Goal: Check status: Check status

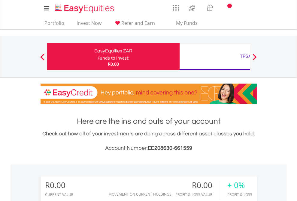
scroll to position [58, 94]
click at [97, 57] on div "Funds to invest:" at bounding box center [113, 58] width 32 height 6
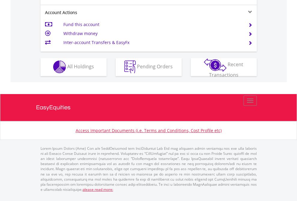
scroll to position [561, 0]
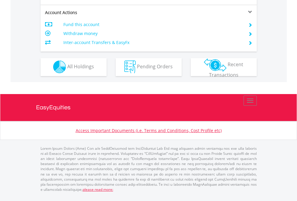
scroll to position [561, 0]
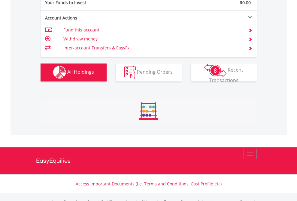
scroll to position [594, 0]
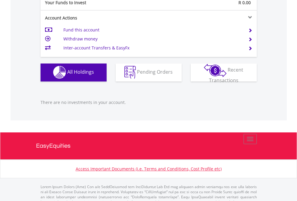
scroll to position [594, 0]
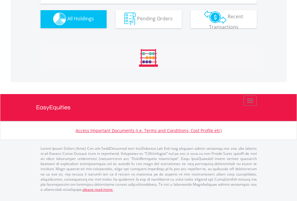
scroll to position [594, 0]
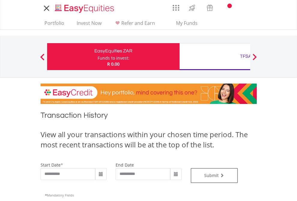
type input "**********"
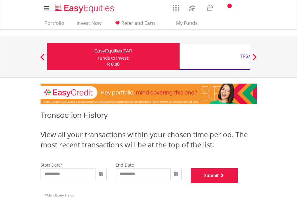
click at [238, 183] on button "Submit" at bounding box center [213, 175] width 47 height 15
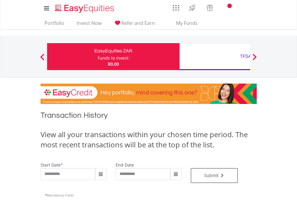
click at [214, 57] on div "TFSA" at bounding box center [245, 56] width 125 height 8
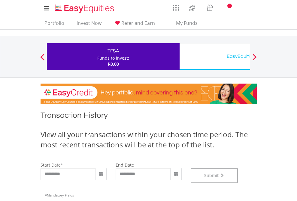
scroll to position [243, 0]
click at [214, 57] on div "EasyEquities USD" at bounding box center [245, 56] width 125 height 8
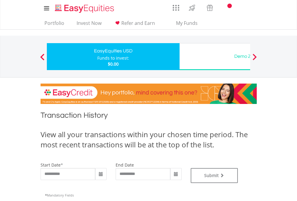
type input "**********"
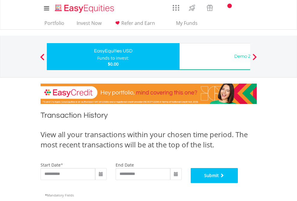
click at [238, 183] on button "Submit" at bounding box center [213, 175] width 47 height 15
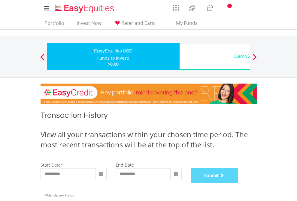
scroll to position [243, 0]
